Goal: Task Accomplishment & Management: Use online tool/utility

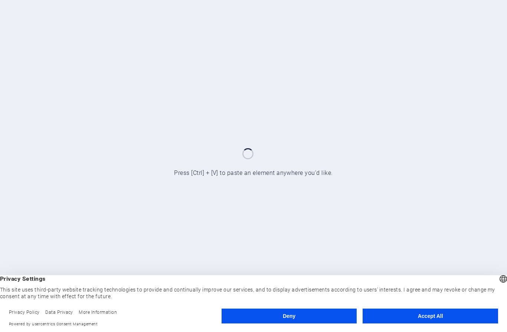
click at [408, 316] on button "Accept All" at bounding box center [430, 315] width 135 height 15
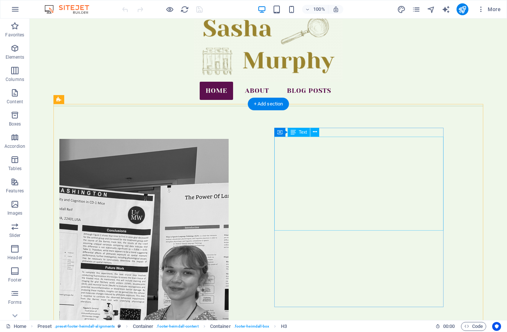
scroll to position [41, 0]
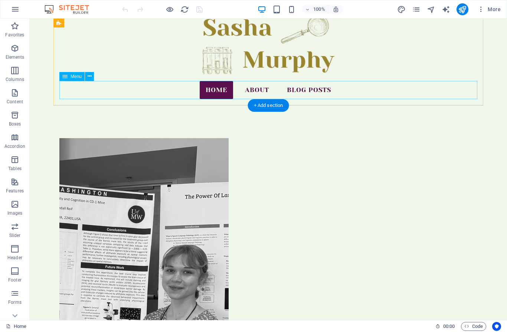
click at [310, 88] on nav "Home About Blog Posts" at bounding box center [268, 90] width 418 height 19
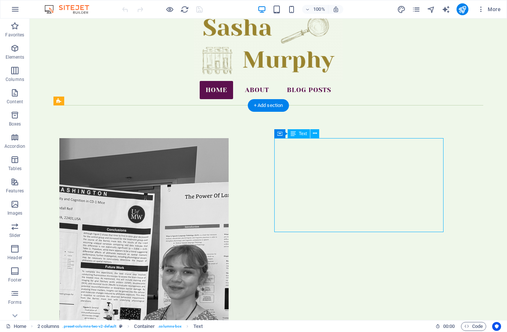
drag, startPoint x: 281, startPoint y: 142, endPoint x: 157, endPoint y: 149, distance: 124.5
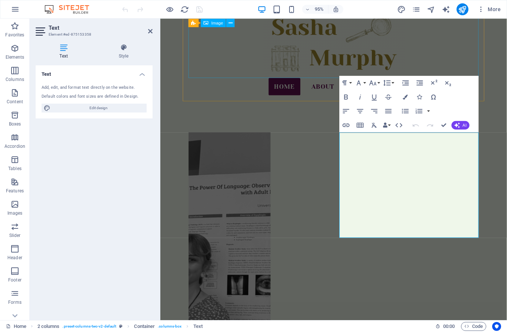
click at [233, 61] on figure at bounding box center [342, 43] width 305 height 73
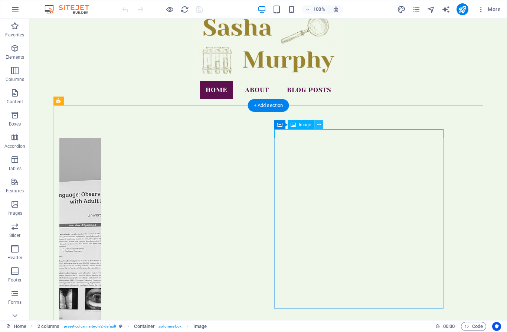
click at [321, 122] on button at bounding box center [318, 124] width 9 height 9
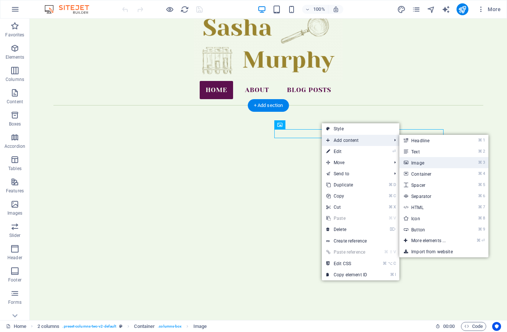
click at [451, 163] on link "⌘ 3 Image" at bounding box center [429, 162] width 61 height 11
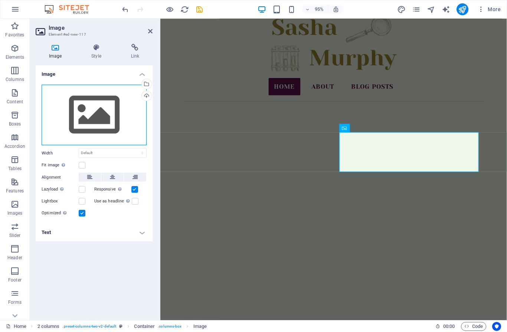
click at [64, 98] on div "Drag files here, click to choose files or select files from Files or our free s…" at bounding box center [94, 115] width 105 height 61
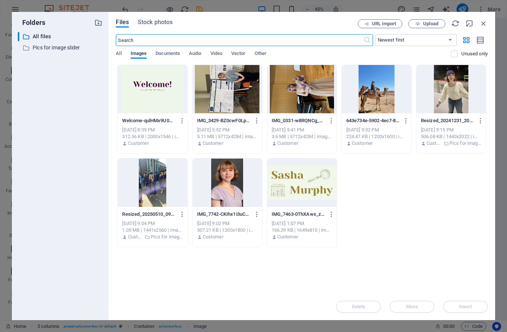
scroll to position [0, 0]
click at [167, 91] on div at bounding box center [152, 89] width 69 height 48
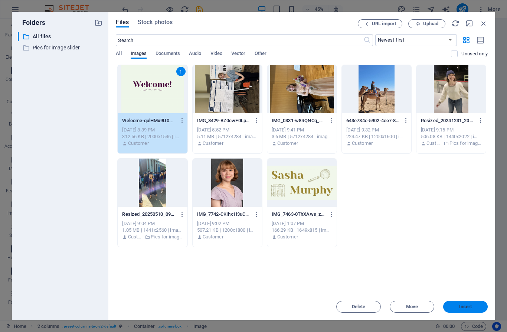
click at [454, 309] on button "Insert" at bounding box center [465, 307] width 45 height 12
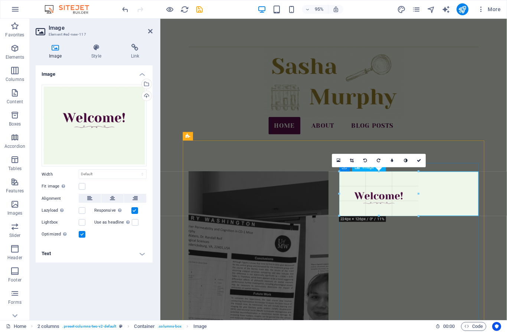
drag, startPoint x: 476, startPoint y: 246, endPoint x: 417, endPoint y: 213, distance: 68.1
type input "224"
select select "px"
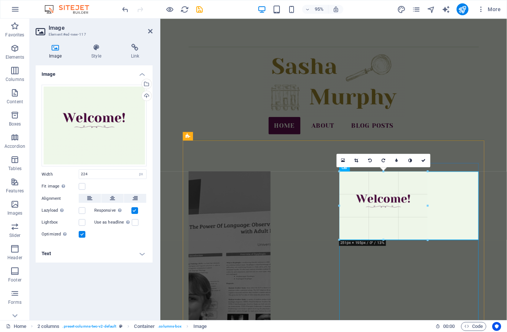
drag, startPoint x: 379, startPoint y: 232, endPoint x: 377, endPoint y: 242, distance: 10.2
type input "247"
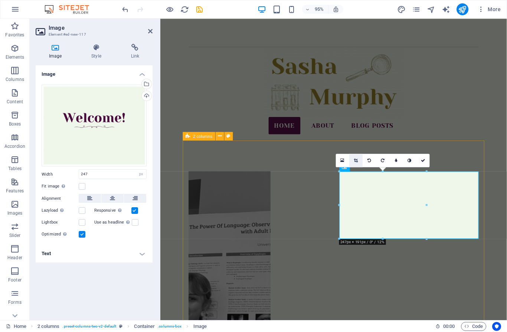
click at [354, 161] on link at bounding box center [355, 159] width 13 height 13
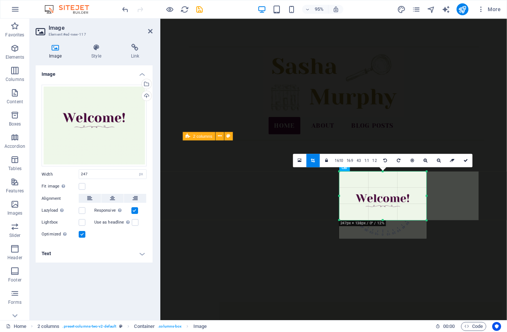
drag, startPoint x: 382, startPoint y: 239, endPoint x: 382, endPoint y: 219, distance: 19.7
click at [382, 219] on div at bounding box center [382, 220] width 87 height 3
click at [385, 218] on div at bounding box center [382, 217] width 87 height 3
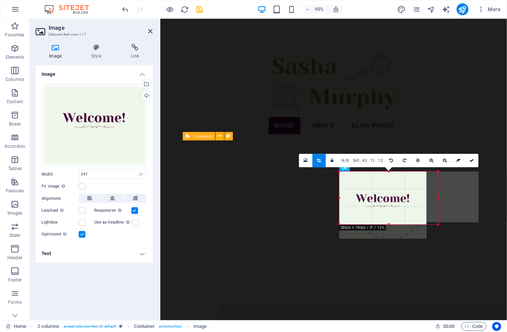
drag, startPoint x: 427, startPoint y: 217, endPoint x: 439, endPoint y: 224, distance: 14.1
click at [439, 224] on div at bounding box center [438, 224] width 4 height 4
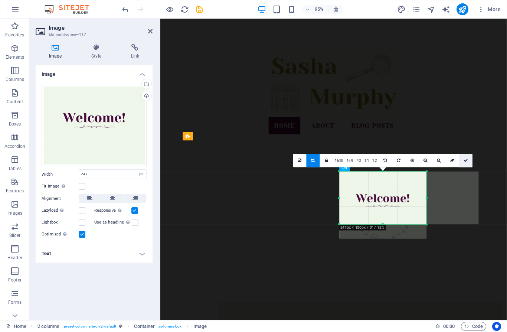
click at [468, 162] on link at bounding box center [465, 159] width 13 height 13
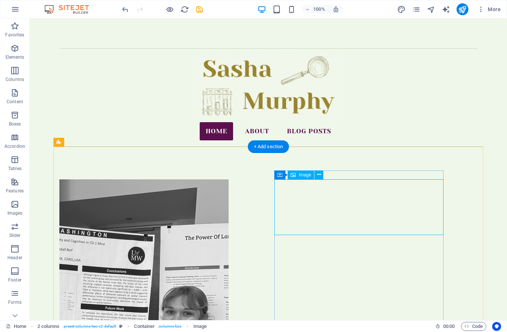
click at [295, 179] on icon at bounding box center [293, 174] width 5 height 9
click at [298, 172] on div "Image" at bounding box center [301, 174] width 26 height 9
click at [291, 175] on icon at bounding box center [293, 174] width 5 height 9
click at [304, 167] on span "Image" at bounding box center [305, 166] width 12 height 4
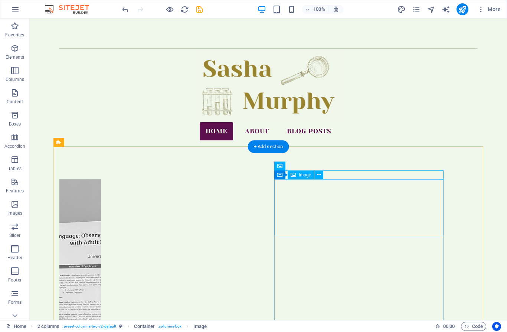
drag, startPoint x: 323, startPoint y: 217, endPoint x: 200, endPoint y: 228, distance: 122.5
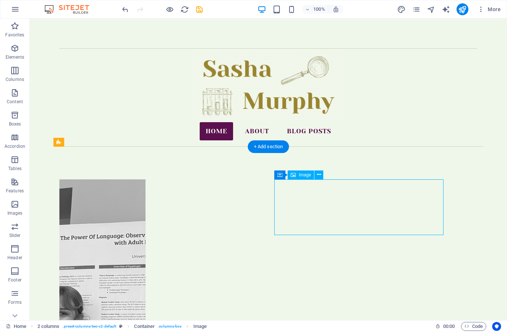
select select "px"
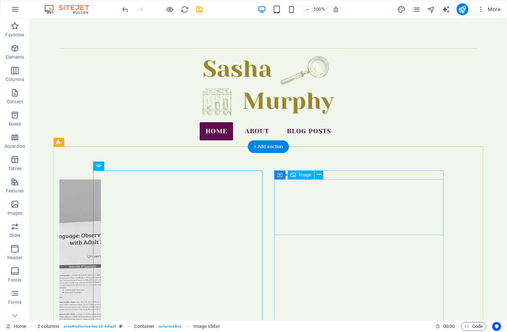
drag, startPoint x: 314, startPoint y: 215, endPoint x: 192, endPoint y: 226, distance: 122.9
select select "px"
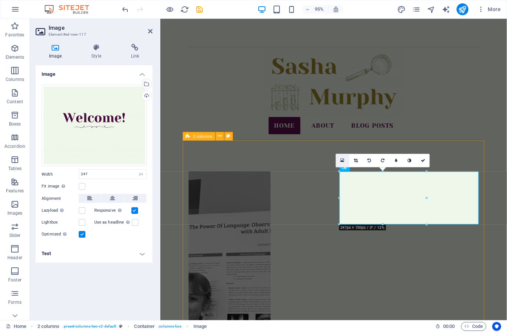
click at [341, 160] on icon at bounding box center [343, 160] width 4 height 5
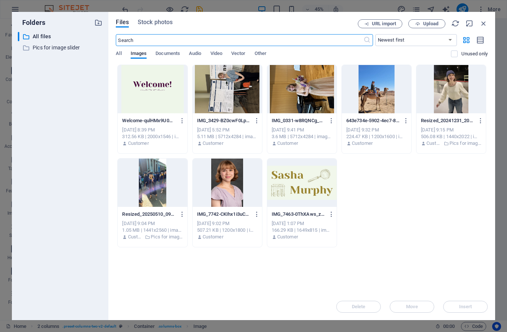
click at [112, 75] on div "Files Stock photos URL import Upload ​ Newest first Oldest first Name (A-Z) Nam…" at bounding box center [301, 166] width 387 height 308
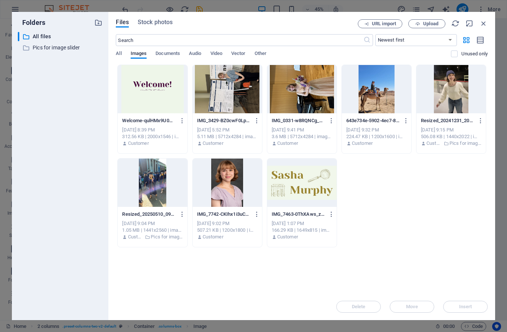
click at [161, 100] on div at bounding box center [152, 89] width 69 height 48
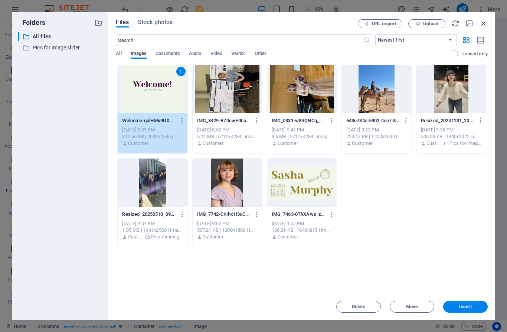
click at [485, 24] on icon "button" at bounding box center [484, 23] width 8 height 8
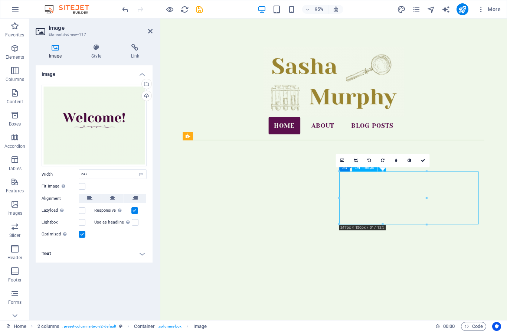
drag, startPoint x: 443, startPoint y: 205, endPoint x: 451, endPoint y: 205, distance: 7.8
drag, startPoint x: 390, startPoint y: 209, endPoint x: 466, endPoint y: 214, distance: 75.9
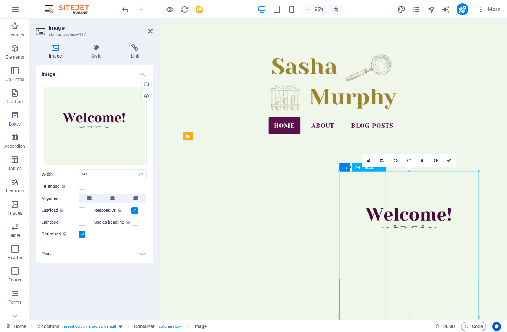
drag, startPoint x: 428, startPoint y: 223, endPoint x: 339, endPoint y: 227, distance: 89.2
type input "395"
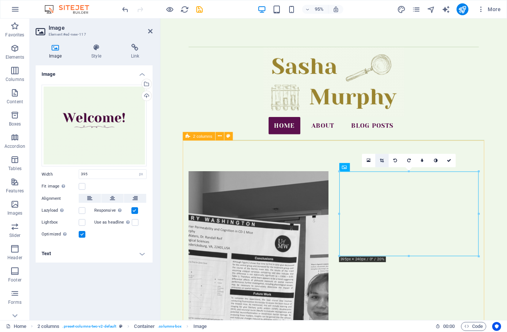
click at [383, 164] on link at bounding box center [382, 159] width 13 height 13
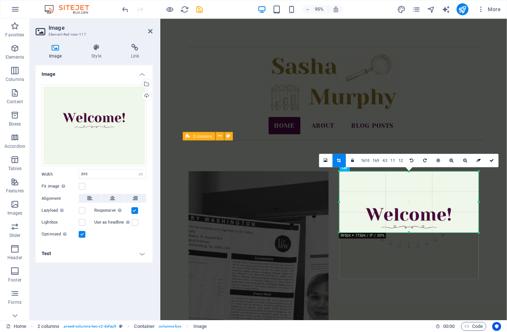
drag, startPoint x: 409, startPoint y: 255, endPoint x: 409, endPoint y: 230, distance: 24.9
click at [409, 230] on div "180 170 160 150 140 130 120 110 100 90 80 70 60 50 40 30 20 10 0 -10 -20 -30 -4…" at bounding box center [408, 201] width 139 height 61
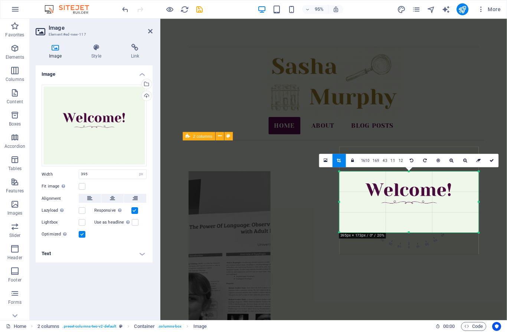
drag, startPoint x: 410, startPoint y: 173, endPoint x: 408, endPoint y: 147, distance: 26.1
click at [408, 147] on div at bounding box center [408, 200] width 139 height 108
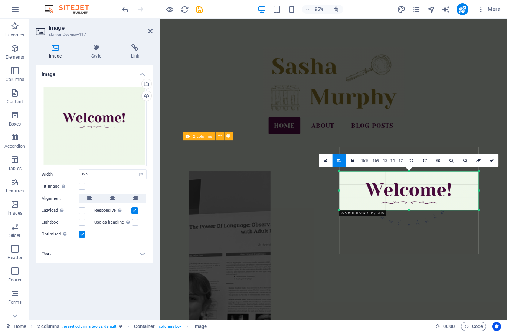
drag, startPoint x: 410, startPoint y: 232, endPoint x: 413, endPoint y: 209, distance: 24.0
click at [413, 209] on div at bounding box center [408, 210] width 139 height 3
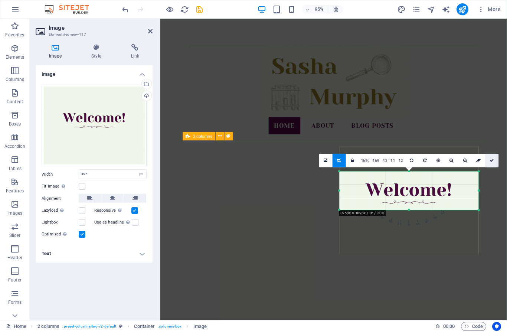
click at [496, 160] on link at bounding box center [491, 159] width 13 height 13
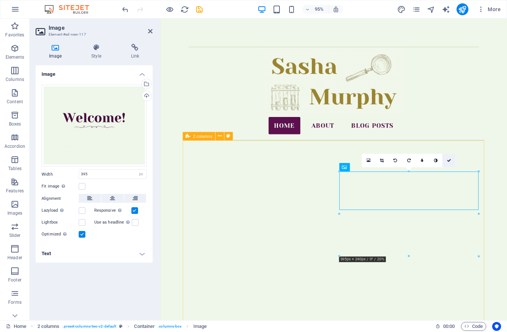
drag, startPoint x: 450, startPoint y: 159, endPoint x: 421, endPoint y: 141, distance: 35.0
click at [450, 159] on icon at bounding box center [449, 160] width 4 height 4
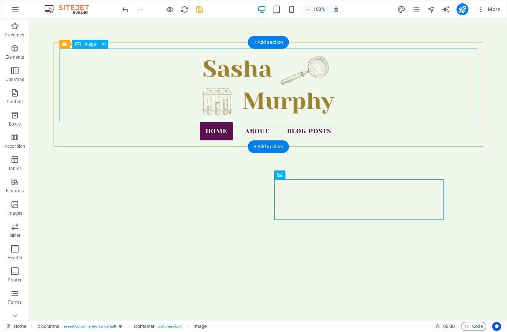
click at [97, 105] on figure at bounding box center [268, 85] width 418 height 73
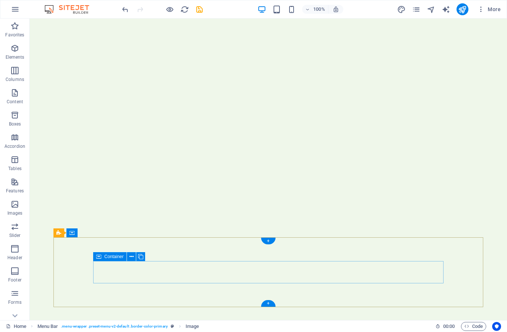
scroll to position [129, 0]
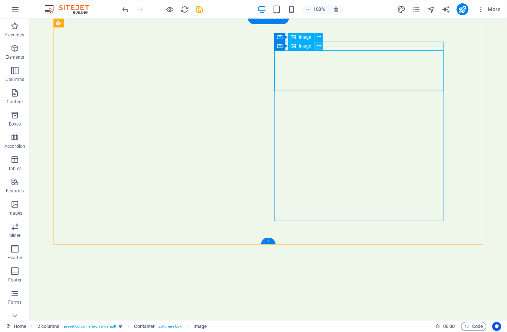
click at [317, 44] on icon at bounding box center [319, 46] width 4 height 8
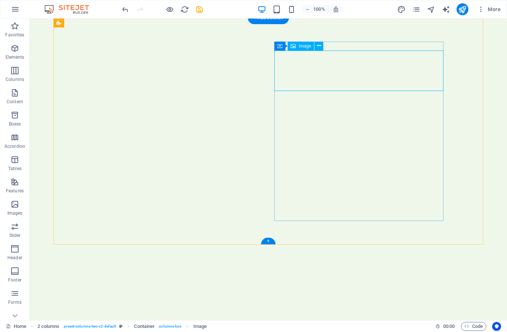
drag, startPoint x: 301, startPoint y: 69, endPoint x: 177, endPoint y: 71, distance: 123.2
select select "px"
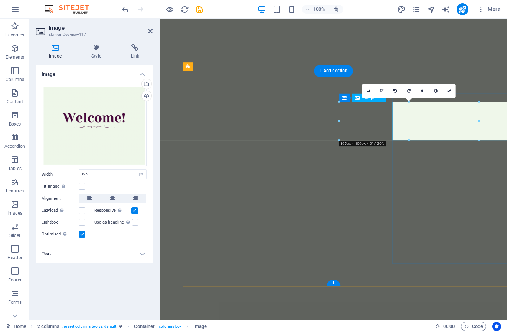
scroll to position [73, 0]
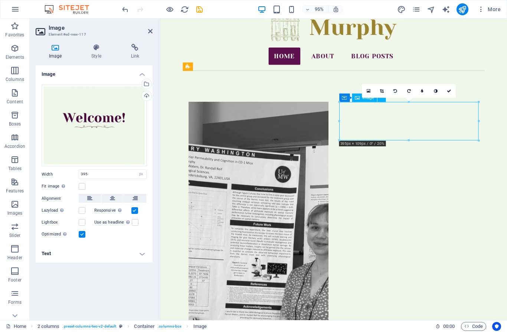
drag, startPoint x: 415, startPoint y: 132, endPoint x: 429, endPoint y: 129, distance: 14.4
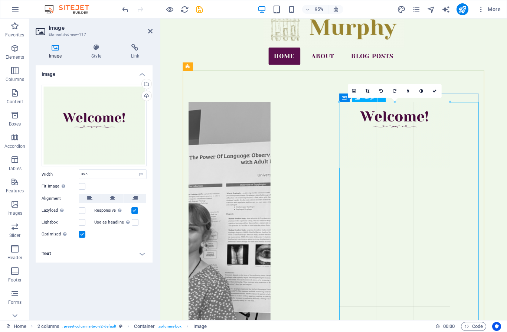
drag, startPoint x: 339, startPoint y: 120, endPoint x: 394, endPoint y: 143, distance: 59.2
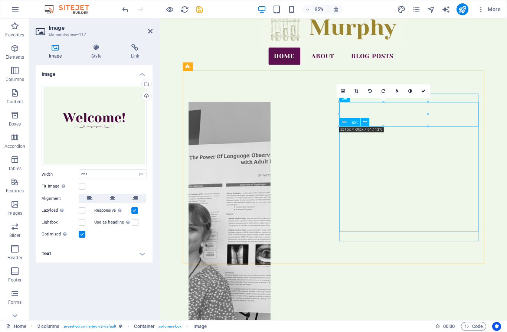
type input "395"
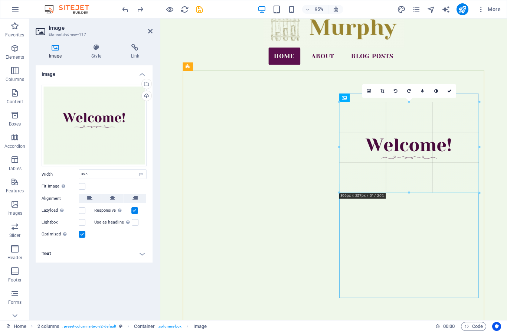
drag, startPoint x: 408, startPoint y: 187, endPoint x: 261, endPoint y: 184, distance: 147.7
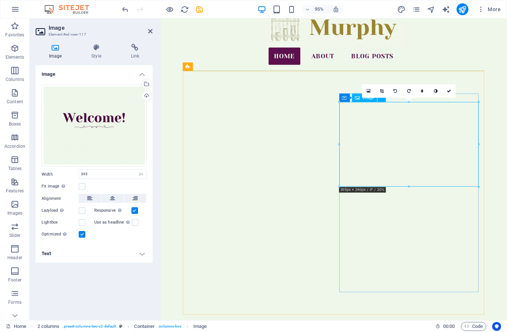
click at [383, 91] on icon at bounding box center [382, 91] width 4 height 4
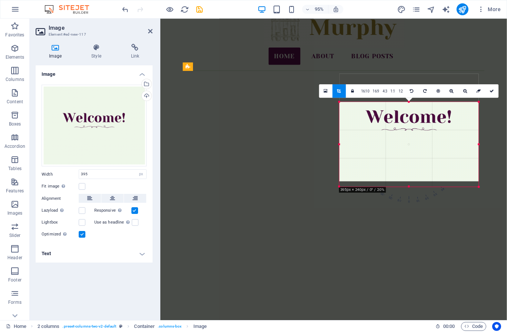
drag, startPoint x: 409, startPoint y: 184, endPoint x: 409, endPoint y: 155, distance: 29.7
click at [409, 155] on div at bounding box center [408, 127] width 139 height 108
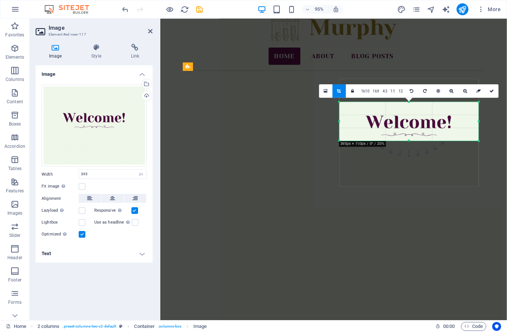
drag, startPoint x: 409, startPoint y: 186, endPoint x: 409, endPoint y: 138, distance: 48.6
click at [409, 138] on div "180 170 160 150 140 130 120 110 100 90 80 70 60 50 40 30 20 10 0 -10 -20 -30 -4…" at bounding box center [408, 121] width 139 height 39
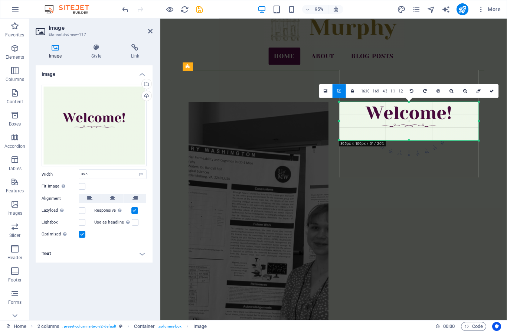
drag, startPoint x: 412, startPoint y: 116, endPoint x: 412, endPoint y: 106, distance: 10.0
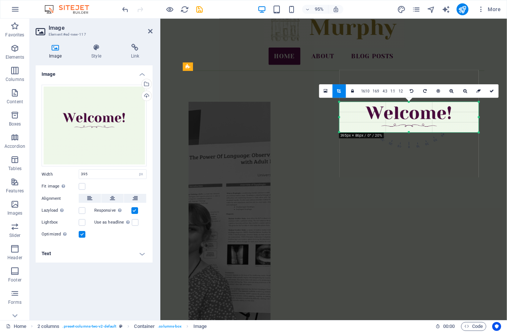
drag, startPoint x: 408, startPoint y: 139, endPoint x: 408, endPoint y: 131, distance: 8.5
click at [408, 131] on div "180 170 160 150 140 130 120 110 100 90 80 70 60 50 40 30 20 10 0 -10 -20 -30 -4…" at bounding box center [408, 117] width 139 height 30
click at [495, 89] on link at bounding box center [491, 90] width 13 height 13
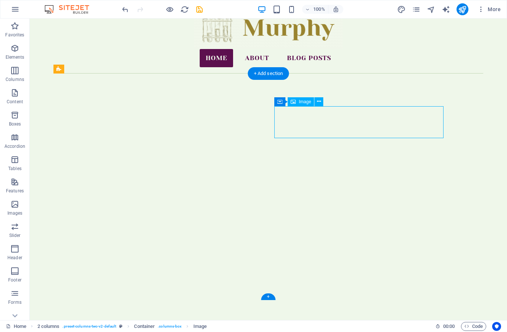
drag, startPoint x: 336, startPoint y: 126, endPoint x: 421, endPoint y: 117, distance: 85.1
drag, startPoint x: 386, startPoint y: 128, endPoint x: 267, endPoint y: 134, distance: 118.9
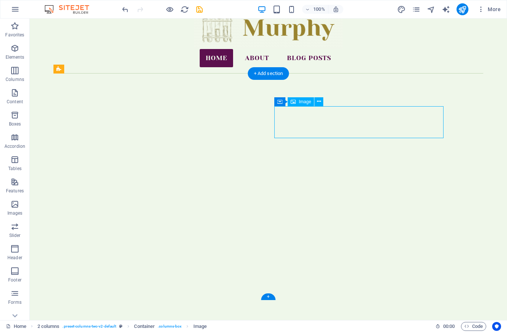
select select "px"
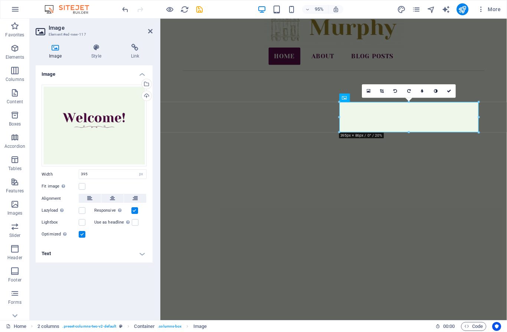
click at [144, 32] on header "Image Element #ed-new-117" at bounding box center [94, 28] width 117 height 19
click at [154, 32] on aside "Image Element #ed-new-117 Image Style Link Image Drag files here, click to choo…" at bounding box center [95, 169] width 131 height 301
click at [153, 31] on aside "Image Element #ed-new-117 Image Style Link Image Drag files here, click to choo…" at bounding box center [95, 169] width 131 height 301
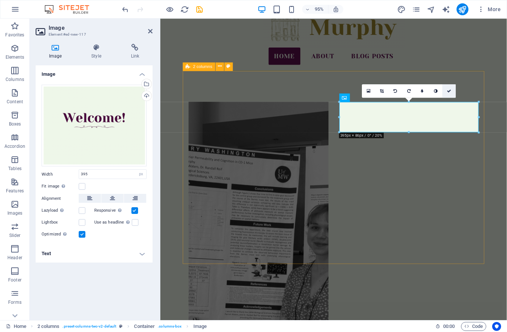
click at [452, 89] on link at bounding box center [448, 90] width 13 height 13
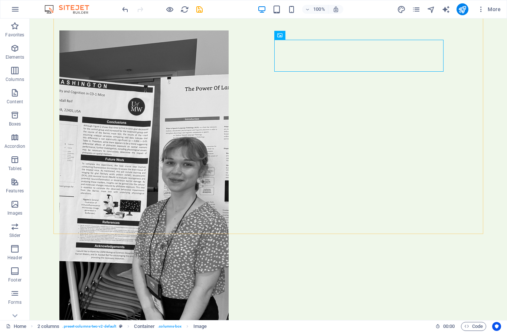
scroll to position [129, 0]
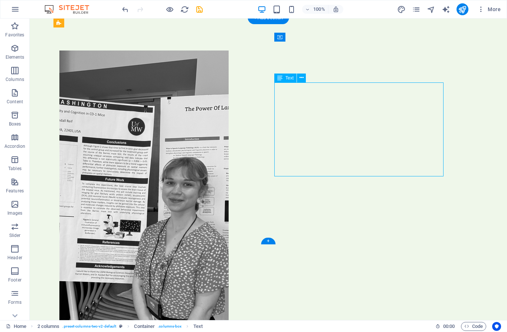
drag, startPoint x: 327, startPoint y: 119, endPoint x: 351, endPoint y: 124, distance: 24.6
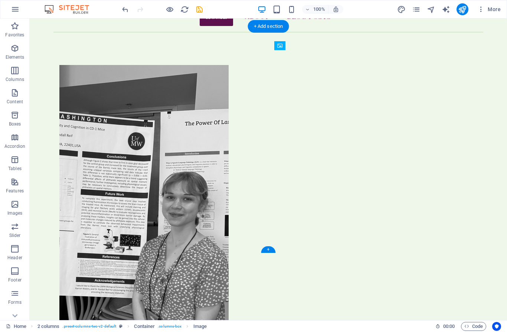
drag, startPoint x: 340, startPoint y: 68, endPoint x: 409, endPoint y: 59, distance: 69.7
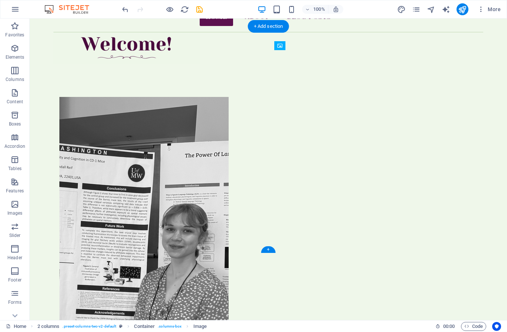
scroll to position [108, 0]
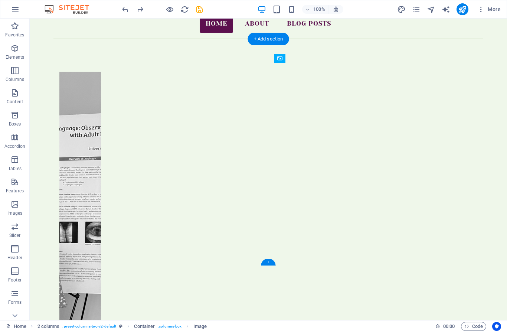
drag, startPoint x: 384, startPoint y: 98, endPoint x: 418, endPoint y: 127, distance: 44.2
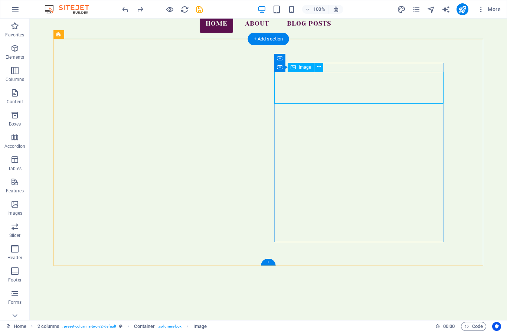
drag, startPoint x: 314, startPoint y: 74, endPoint x: 192, endPoint y: 77, distance: 122.5
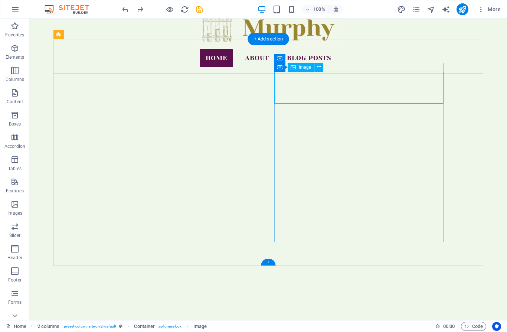
select select "px"
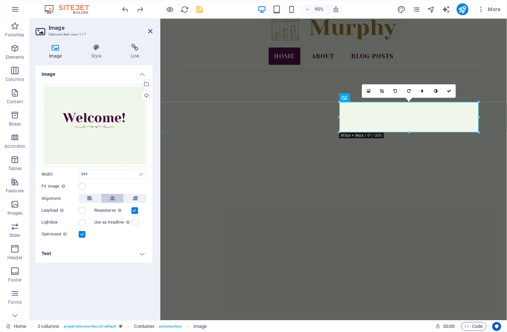
click at [115, 200] on button at bounding box center [112, 198] width 22 height 9
click at [450, 92] on icon at bounding box center [449, 91] width 4 height 4
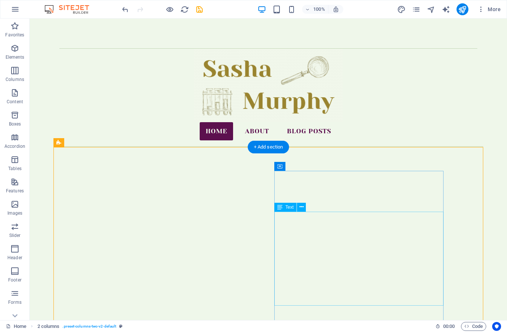
scroll to position [0, 0]
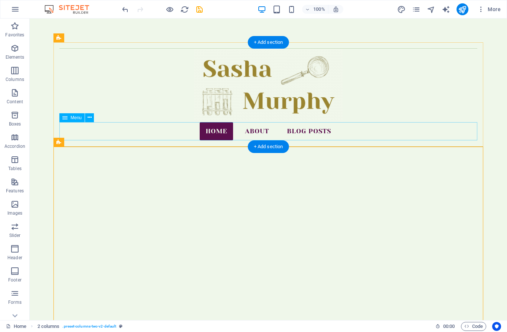
click at [321, 135] on nav "Home About Blog Posts" at bounding box center [268, 131] width 418 height 19
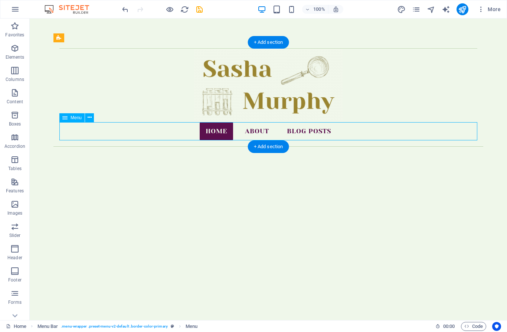
click at [319, 129] on nav "Home About Blog Posts" at bounding box center [268, 131] width 418 height 19
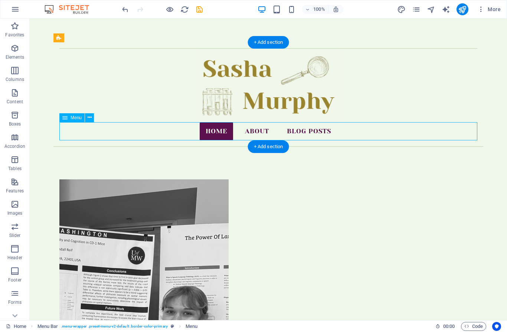
drag, startPoint x: 319, startPoint y: 129, endPoint x: 197, endPoint y: 135, distance: 122.3
click at [319, 129] on nav "Home About Blog Posts" at bounding box center [268, 131] width 418 height 19
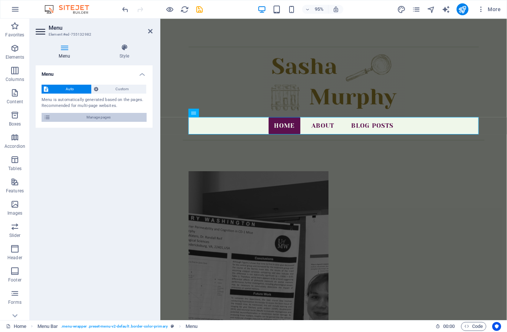
click at [95, 120] on span "Manage pages" at bounding box center [99, 117] width 92 height 9
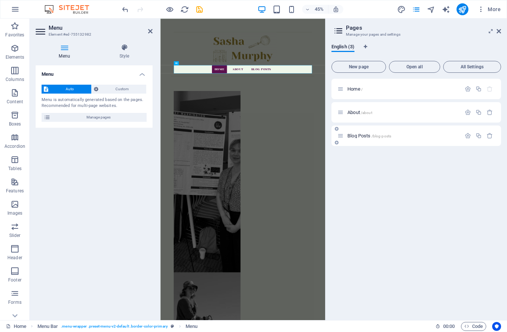
click at [408, 133] on div "Blog Posts /blog-posts" at bounding box center [399, 135] width 124 height 9
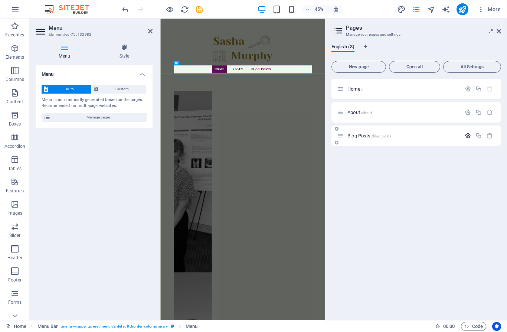
click at [468, 135] on icon "button" at bounding box center [468, 136] width 6 height 6
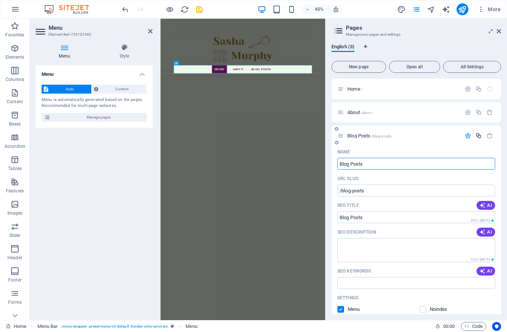
click at [478, 135] on icon "button" at bounding box center [478, 136] width 6 height 6
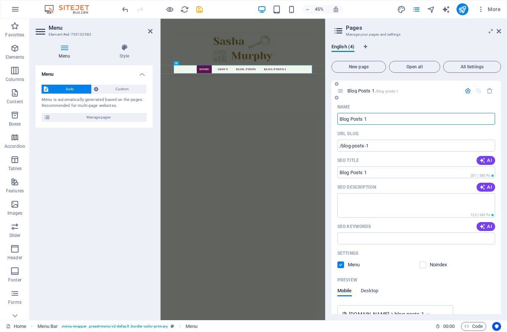
click at [498, 101] on div "Blog Posts 1 /blog-posts-1" at bounding box center [416, 91] width 170 height 20
click at [494, 94] on button "button" at bounding box center [489, 91] width 11 height 6
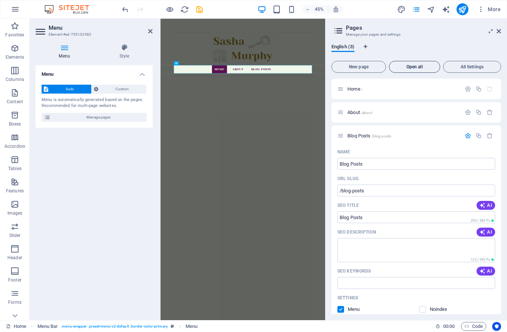
click at [419, 63] on button "Open all" at bounding box center [414, 67] width 51 height 12
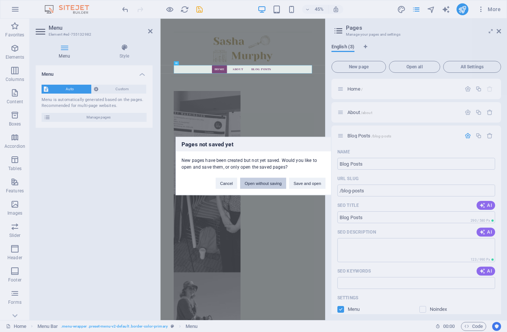
click at [252, 186] on button "Open without saving" at bounding box center [263, 183] width 46 height 11
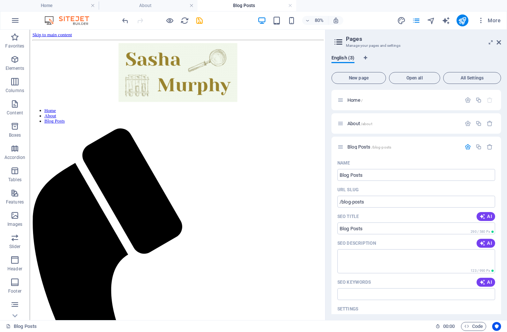
click at [494, 36] on h2 "Pages" at bounding box center [423, 39] width 155 height 7
click at [500, 45] on link at bounding box center [499, 42] width 4 height 6
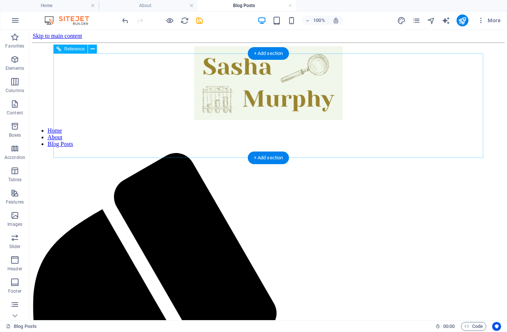
click at [122, 135] on nav "Home About Blog Posts" at bounding box center [268, 137] width 471 height 20
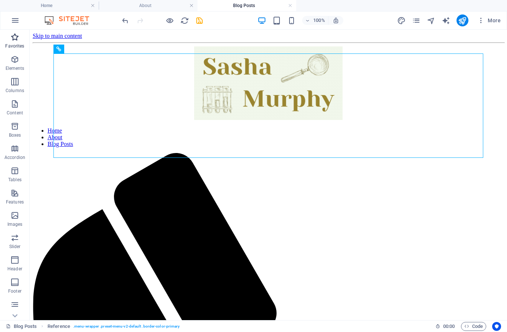
click at [12, 35] on icon "button" at bounding box center [14, 37] width 9 height 9
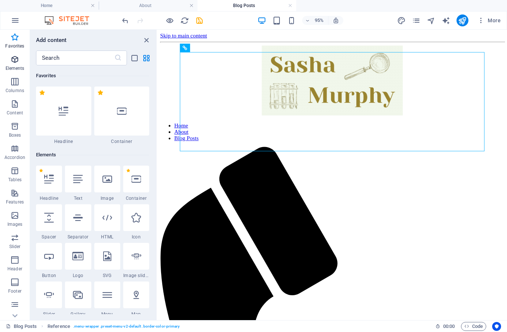
click at [17, 65] on span "Elements" at bounding box center [15, 64] width 30 height 18
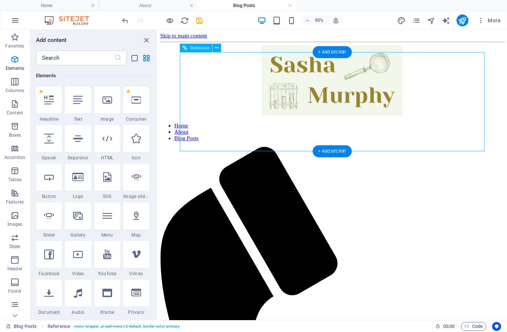
scroll to position [79, 0]
click at [283, 144] on nav "Home About Blog Posts" at bounding box center [341, 137] width 362 height 20
click at [298, 121] on figure at bounding box center [341, 83] width 362 height 75
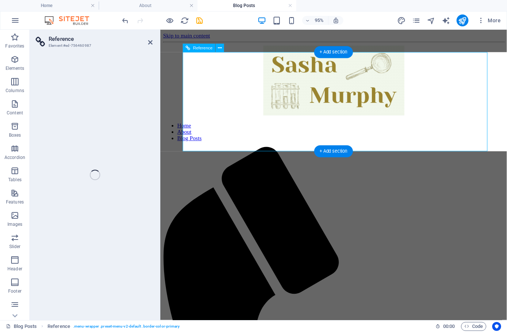
click at [298, 121] on figure at bounding box center [342, 83] width 359 height 75
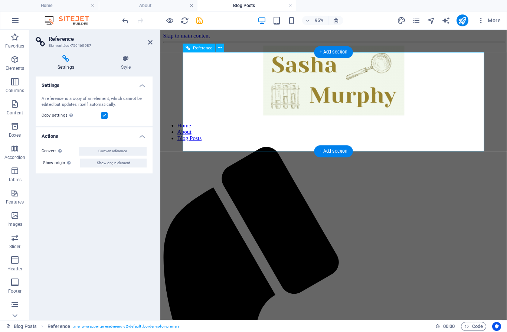
click at [379, 142] on nav "Home About Blog Posts" at bounding box center [342, 137] width 359 height 20
drag, startPoint x: 119, startPoint y: 13, endPoint x: 149, endPoint y: 43, distance: 42.0
click at [149, 43] on icon at bounding box center [150, 42] width 4 height 6
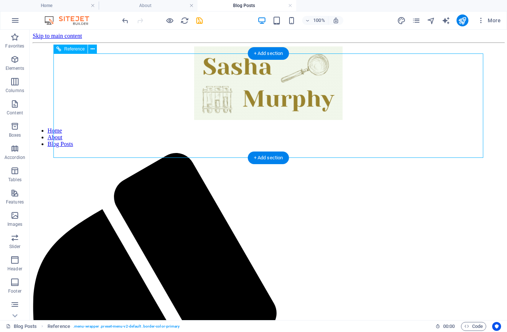
click at [223, 143] on nav "Home About Blog Posts" at bounding box center [268, 137] width 471 height 20
click at [318, 141] on nav "Home About Blog Posts" at bounding box center [268, 137] width 471 height 20
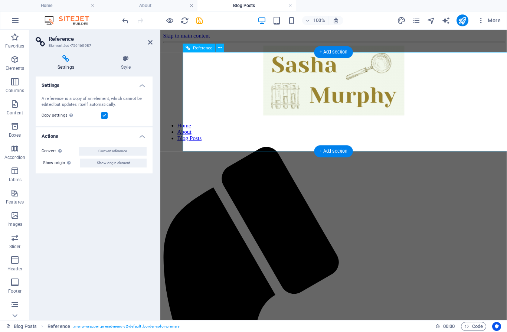
click at [326, 147] on nav "Home About Blog Posts" at bounding box center [342, 137] width 359 height 20
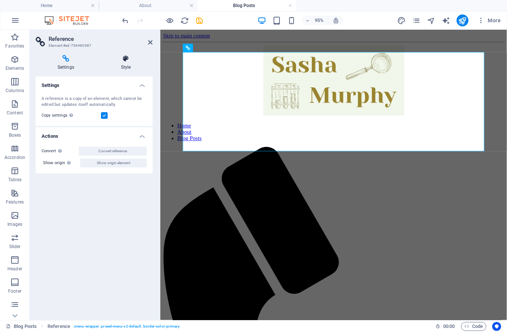
click at [122, 61] on icon at bounding box center [125, 58] width 53 height 7
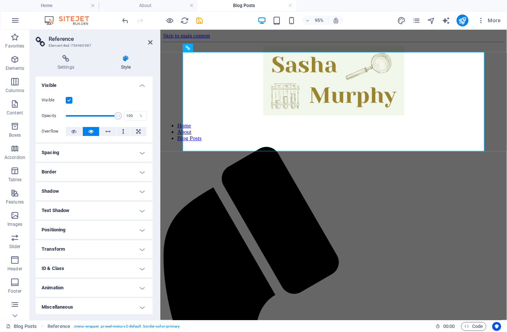
click at [147, 43] on header "Reference Element #ed-756460987" at bounding box center [94, 39] width 117 height 19
click at [151, 42] on icon at bounding box center [150, 42] width 4 height 6
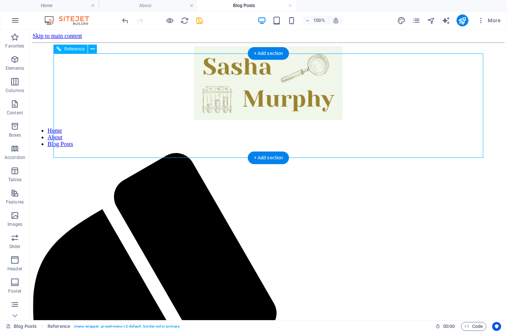
click at [263, 147] on nav "Home About Blog Posts" at bounding box center [268, 137] width 471 height 20
click at [416, 21] on icon "pages" at bounding box center [416, 20] width 9 height 9
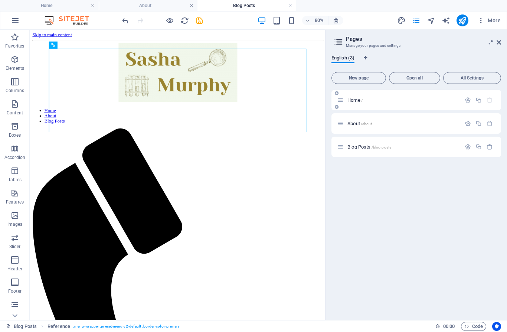
click at [369, 100] on p "Home /" at bounding box center [402, 100] width 111 height 5
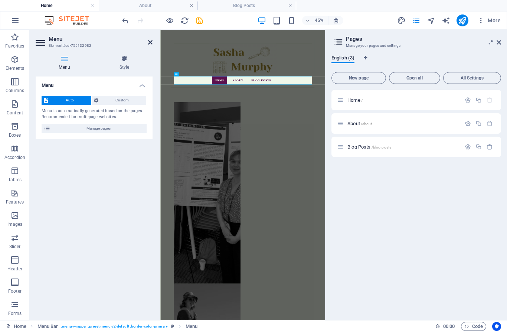
click at [151, 42] on icon at bounding box center [150, 42] width 4 height 6
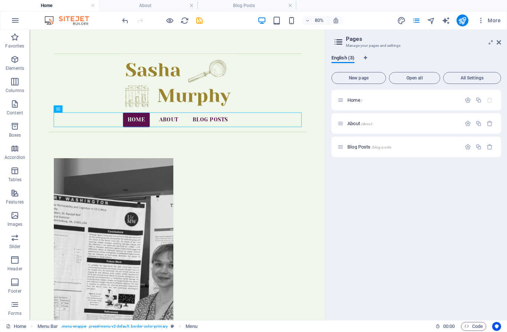
scroll to position [0, 0]
click at [502, 43] on aside "Pages Manage your pages and settings English (3) New page Open all All Settings…" at bounding box center [416, 175] width 182 height 290
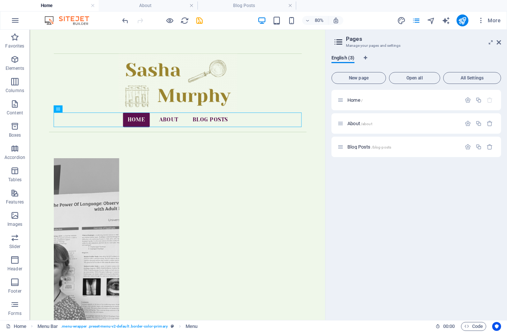
click at [502, 42] on aside "Pages Manage your pages and settings English (3) New page Open all All Settings…" at bounding box center [416, 175] width 182 height 290
click at [502, 43] on aside "Pages Manage your pages and settings English (3) New page Open all All Settings…" at bounding box center [416, 175] width 182 height 290
click at [499, 41] on icon at bounding box center [499, 42] width 4 height 6
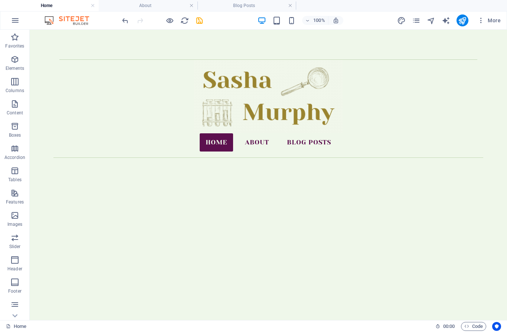
click at [304, 0] on ul "Home About Blog Posts" at bounding box center [253, 5] width 507 height 11
click at [202, 20] on icon "save" at bounding box center [199, 20] width 9 height 9
click at [148, 8] on h4 "About" at bounding box center [148, 5] width 99 height 8
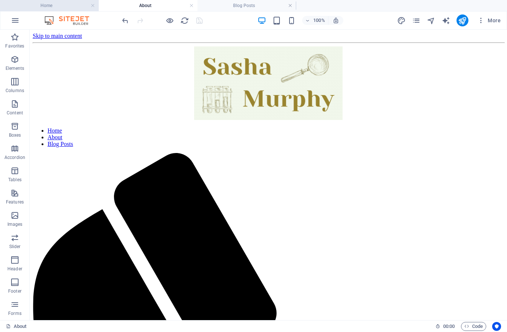
click at [34, 3] on h4 "Home" at bounding box center [49, 5] width 99 height 8
